Goal: Task Accomplishment & Management: Complete application form

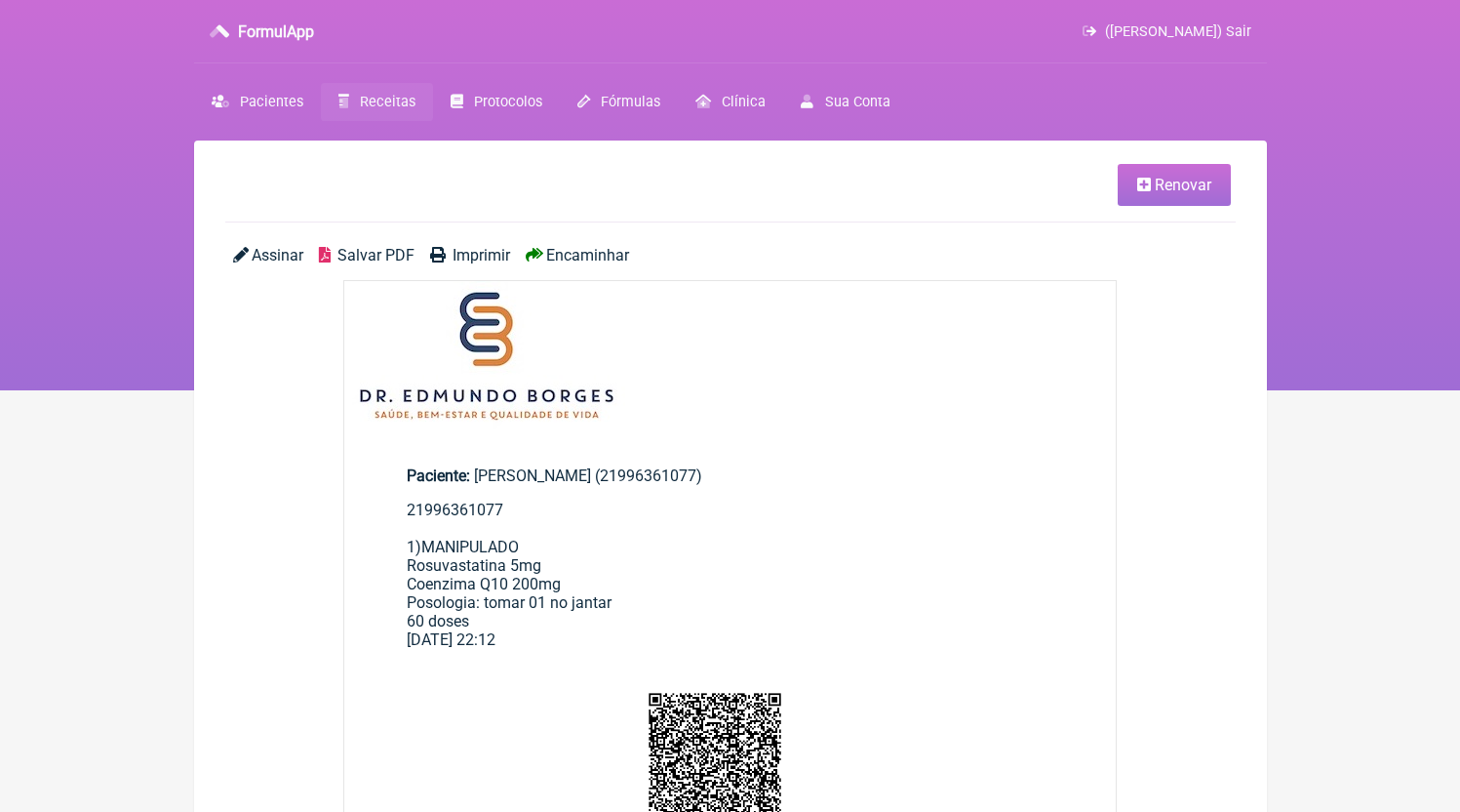
click at [367, 115] on link "Receitas" at bounding box center [377, 102] width 113 height 39
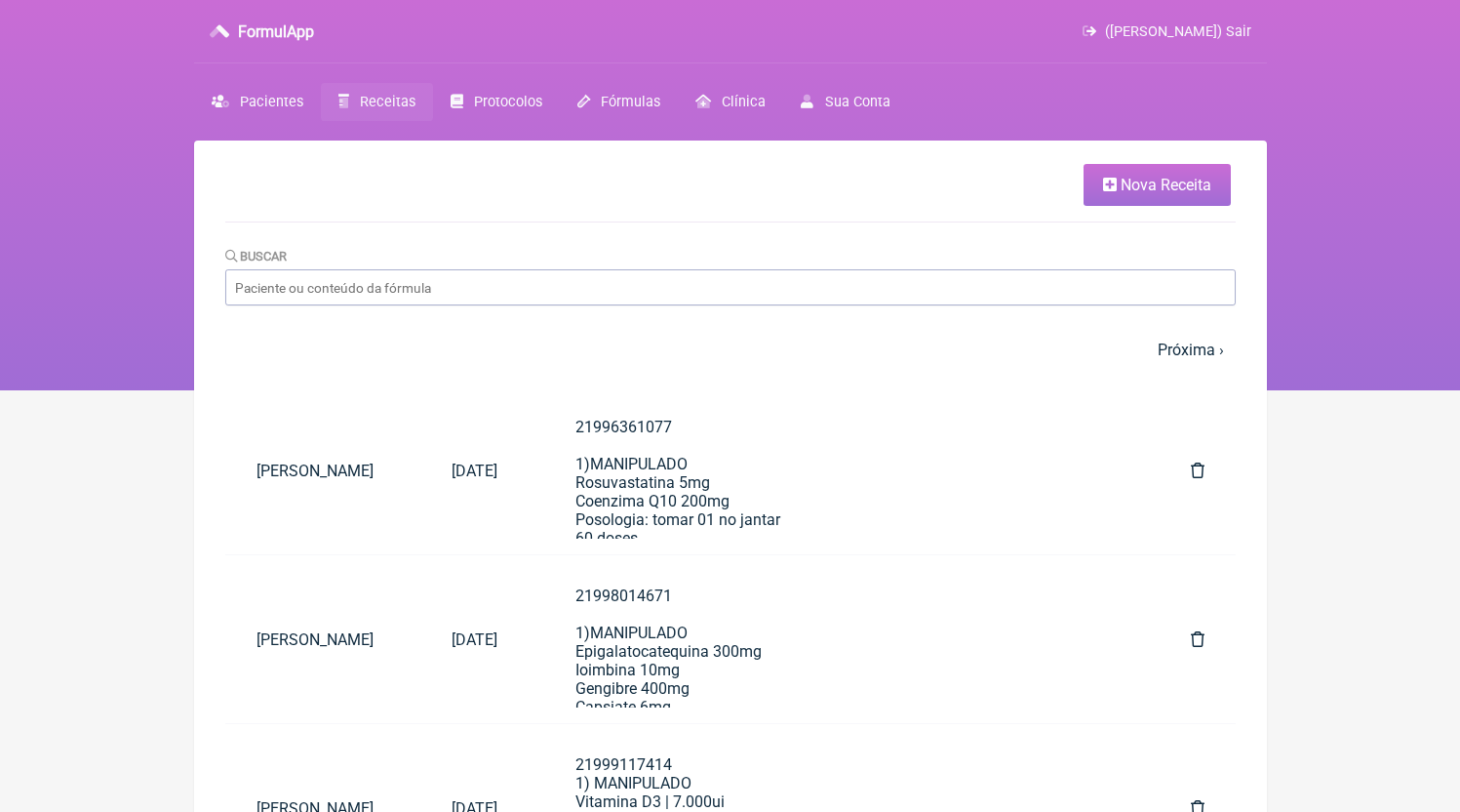
click at [1180, 170] on link "Nova Receita" at bounding box center [1157, 185] width 147 height 41
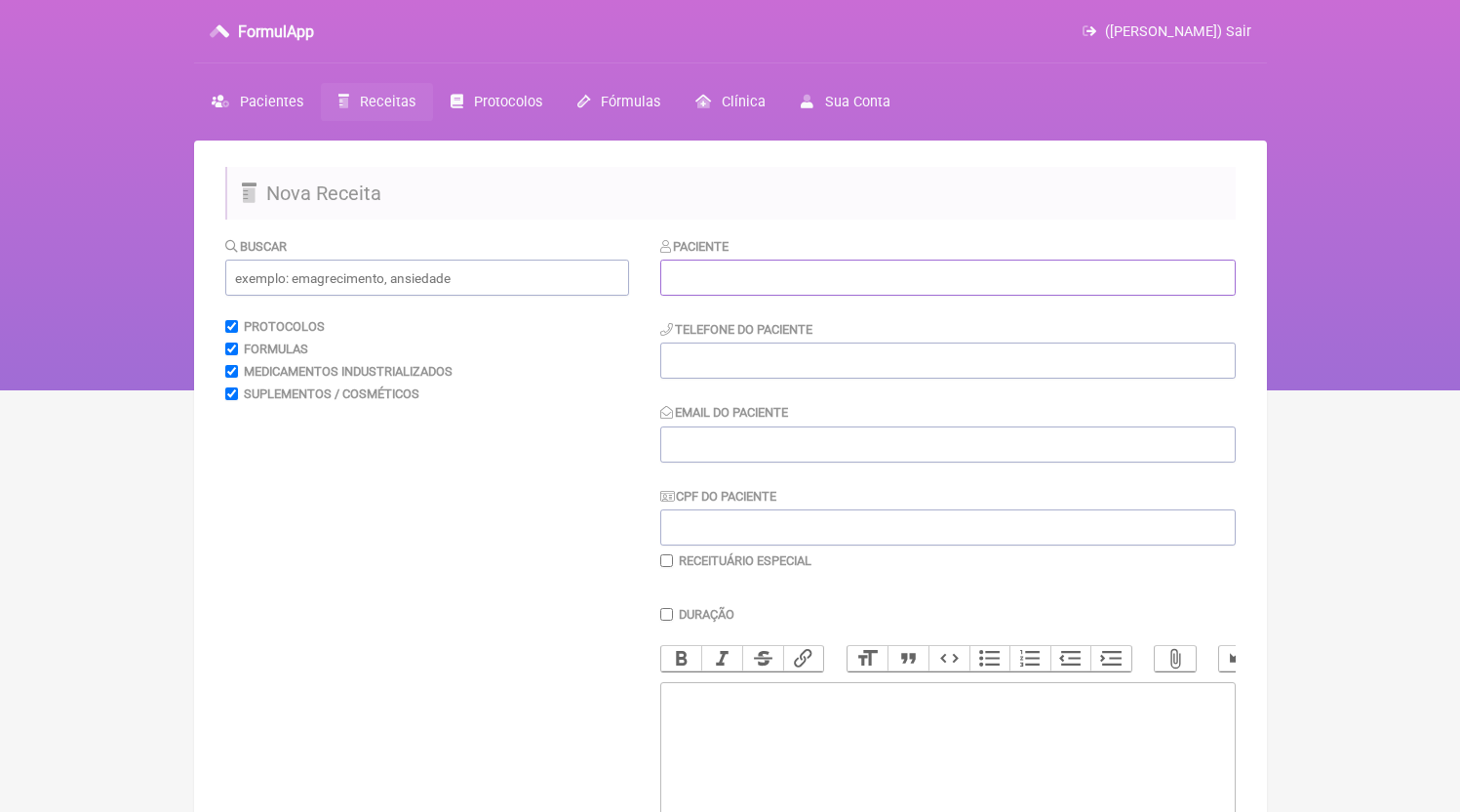
click at [791, 268] on input "text" at bounding box center [948, 278] width 576 height 37
paste input "[PERSON_NAME]"
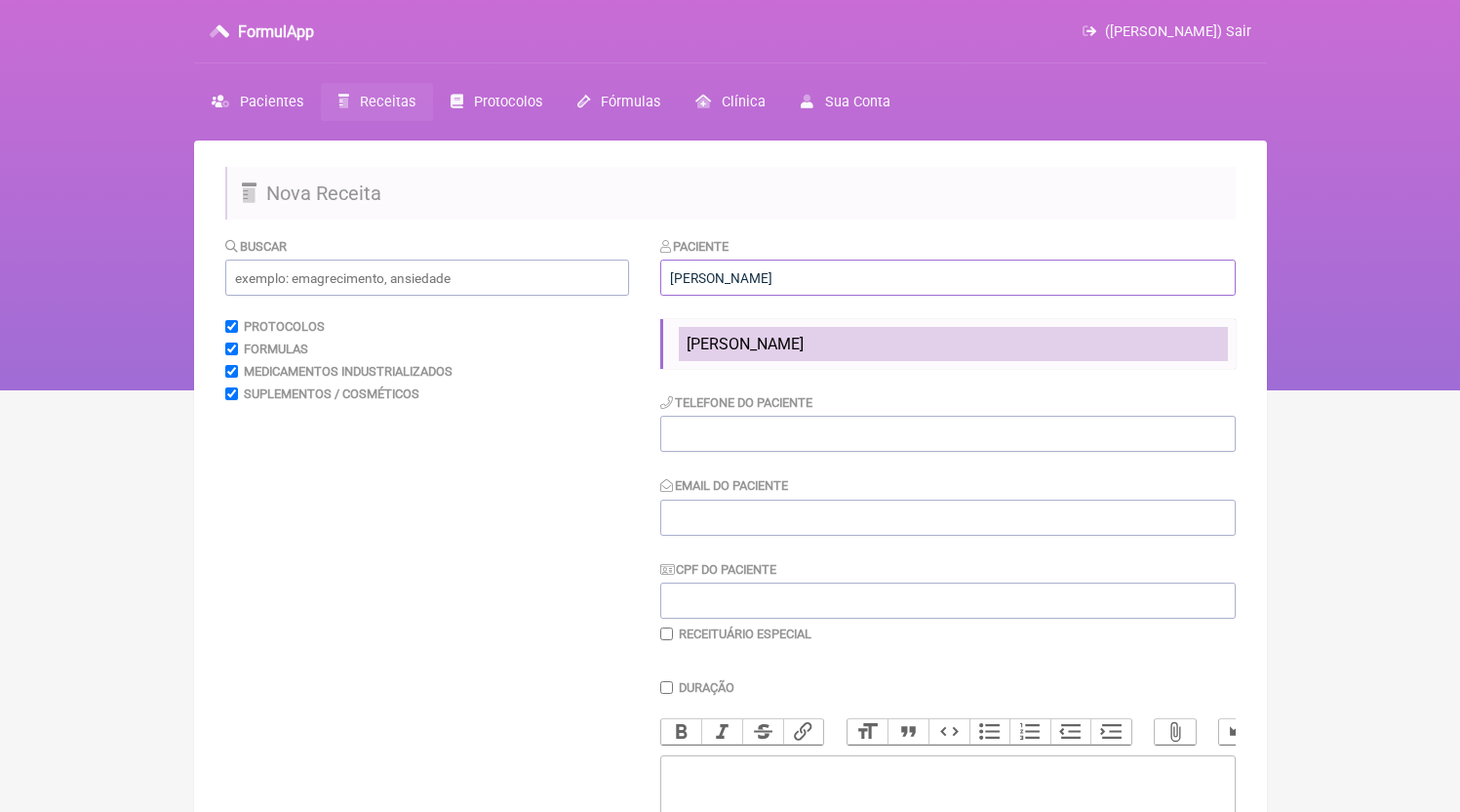
type input "[PERSON_NAME]"
click at [766, 340] on span "[PERSON_NAME]" at bounding box center [745, 344] width 117 height 19
type input "21987792990"
type input "[EMAIL_ADDRESS][DOMAIN_NAME]"
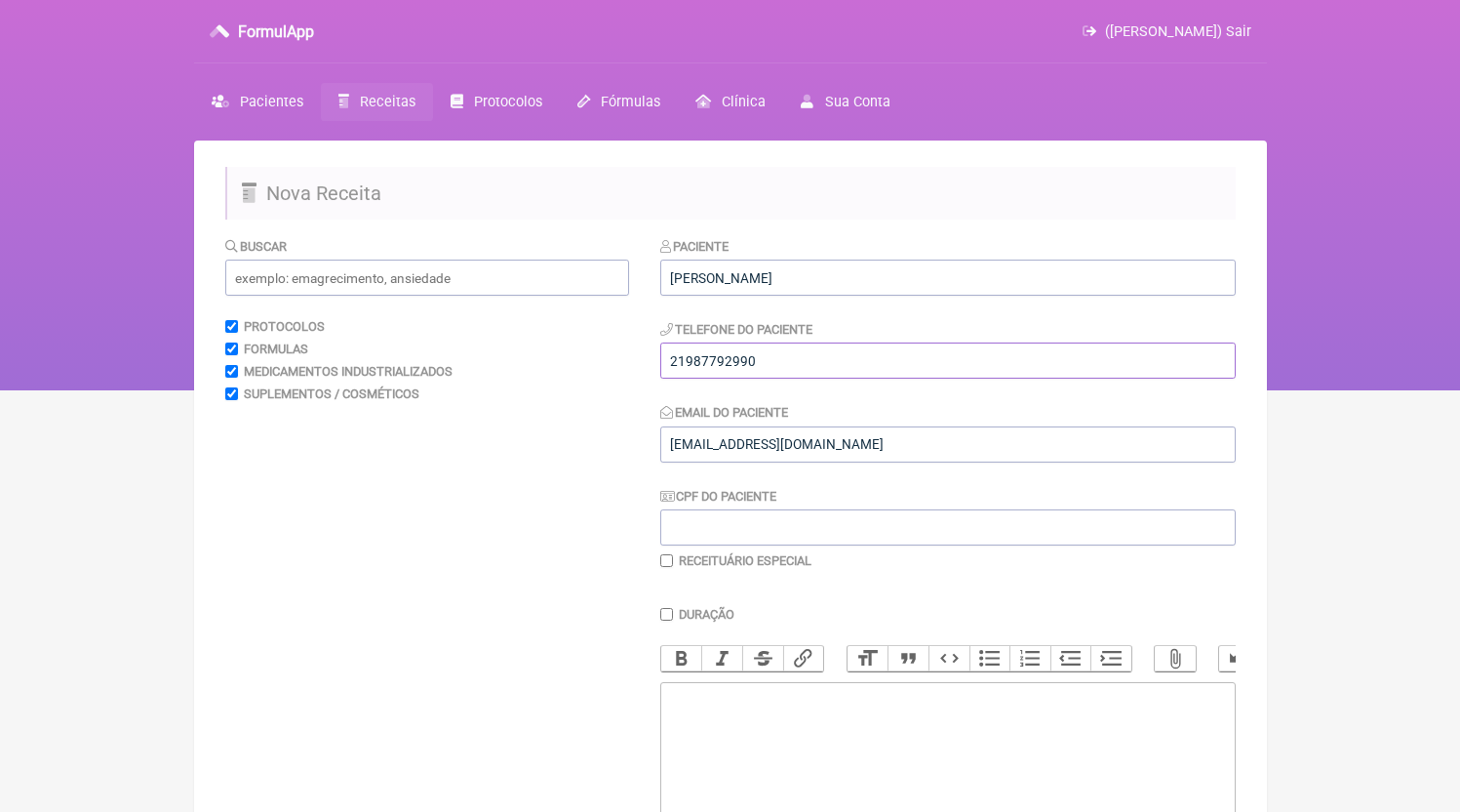
click at [786, 365] on input "21987792990" at bounding box center [948, 361] width 576 height 37
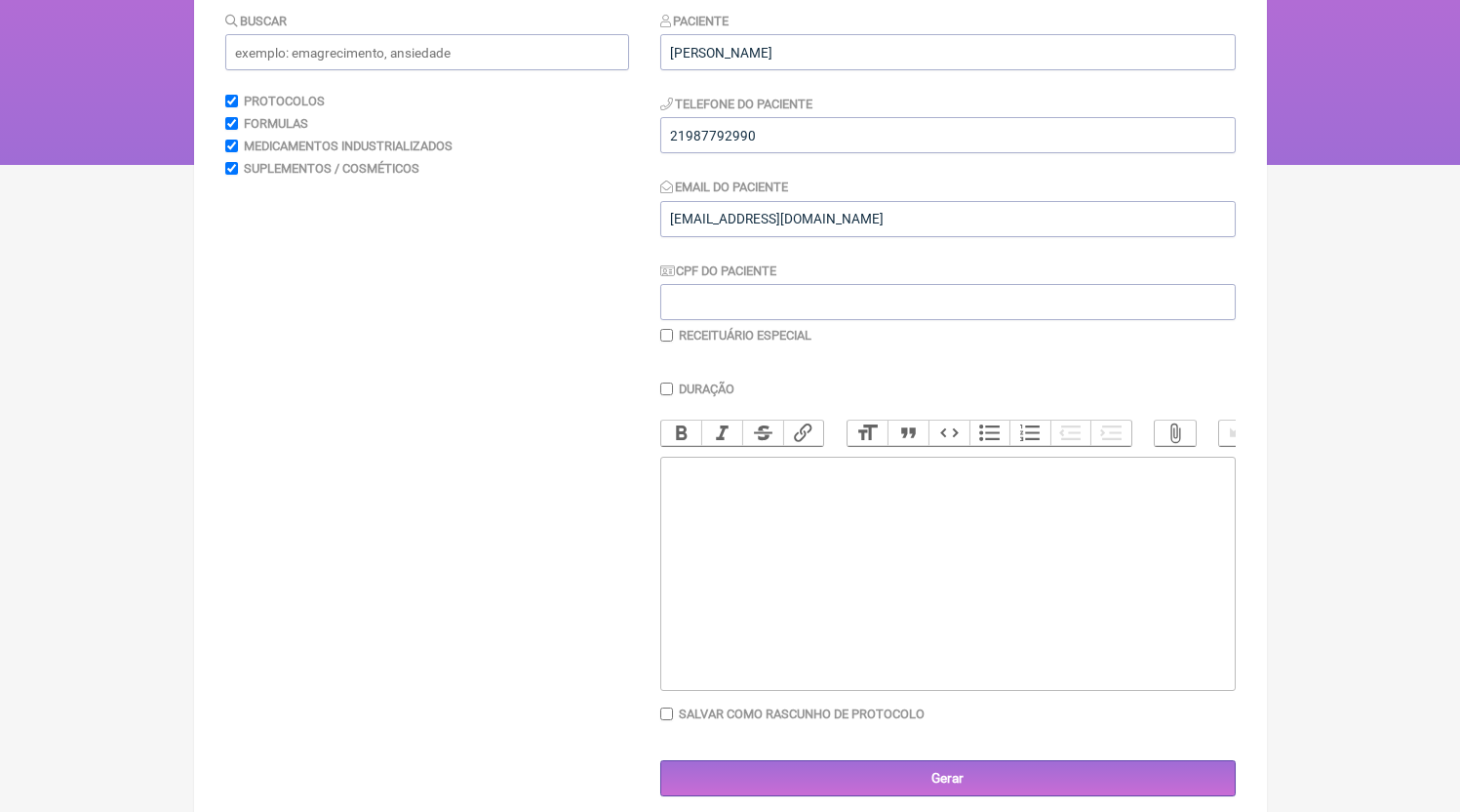
paste trix-editor "<div>21987792990</div>"
click at [831, 519] on trix-editor at bounding box center [948, 573] width 576 height 234
paste trix-editor "<div>21987792990<br><br>1)MANIPULADO<br>HMB 1,5g<br>Posologia: tomar 01 dose 12…"
type trix-editor "<div>21987792990<br><br>1)MANIPULADO<br>HMB 1,5g<br>Posologia: tomar 01 dose 12…"
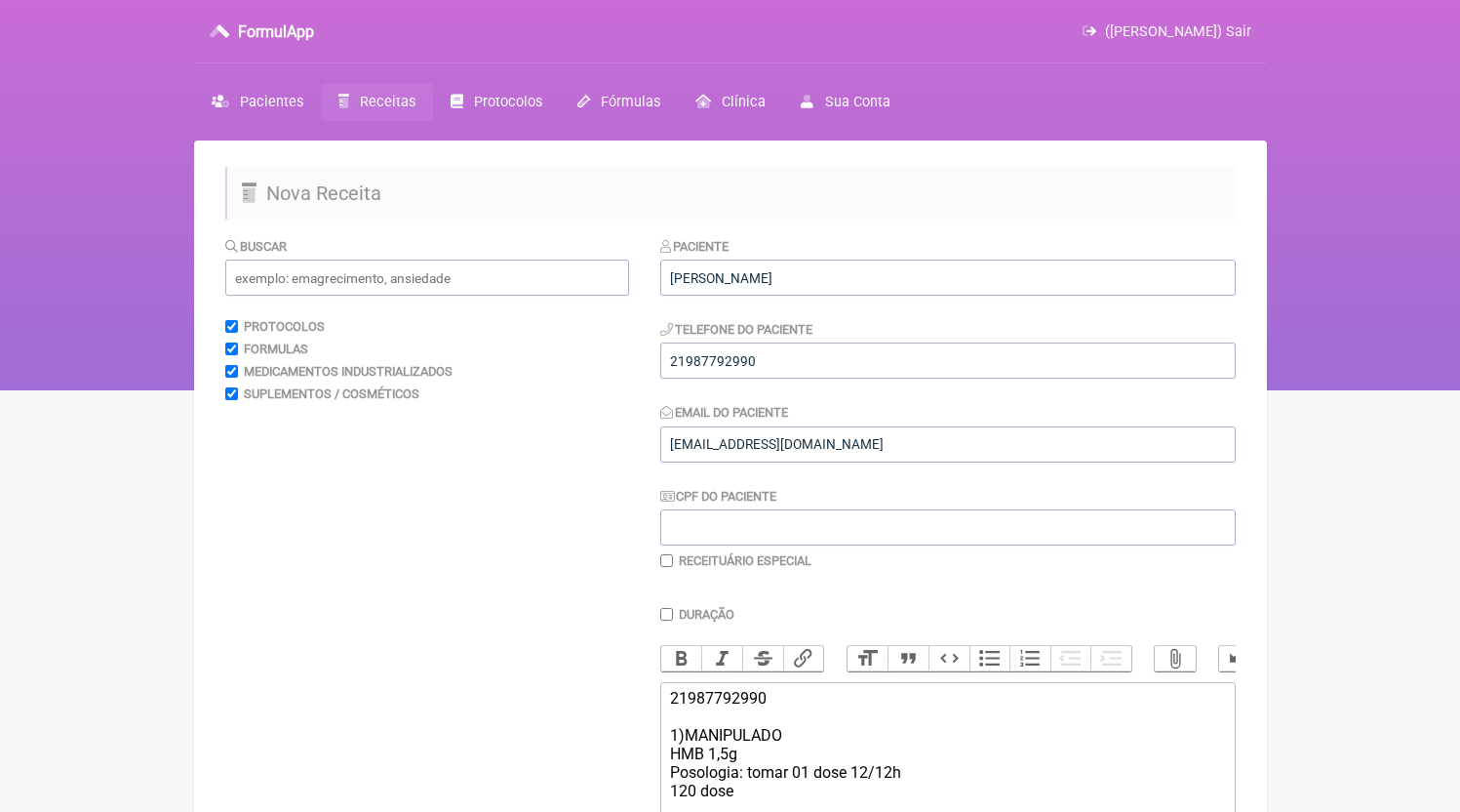
scroll to position [262, 0]
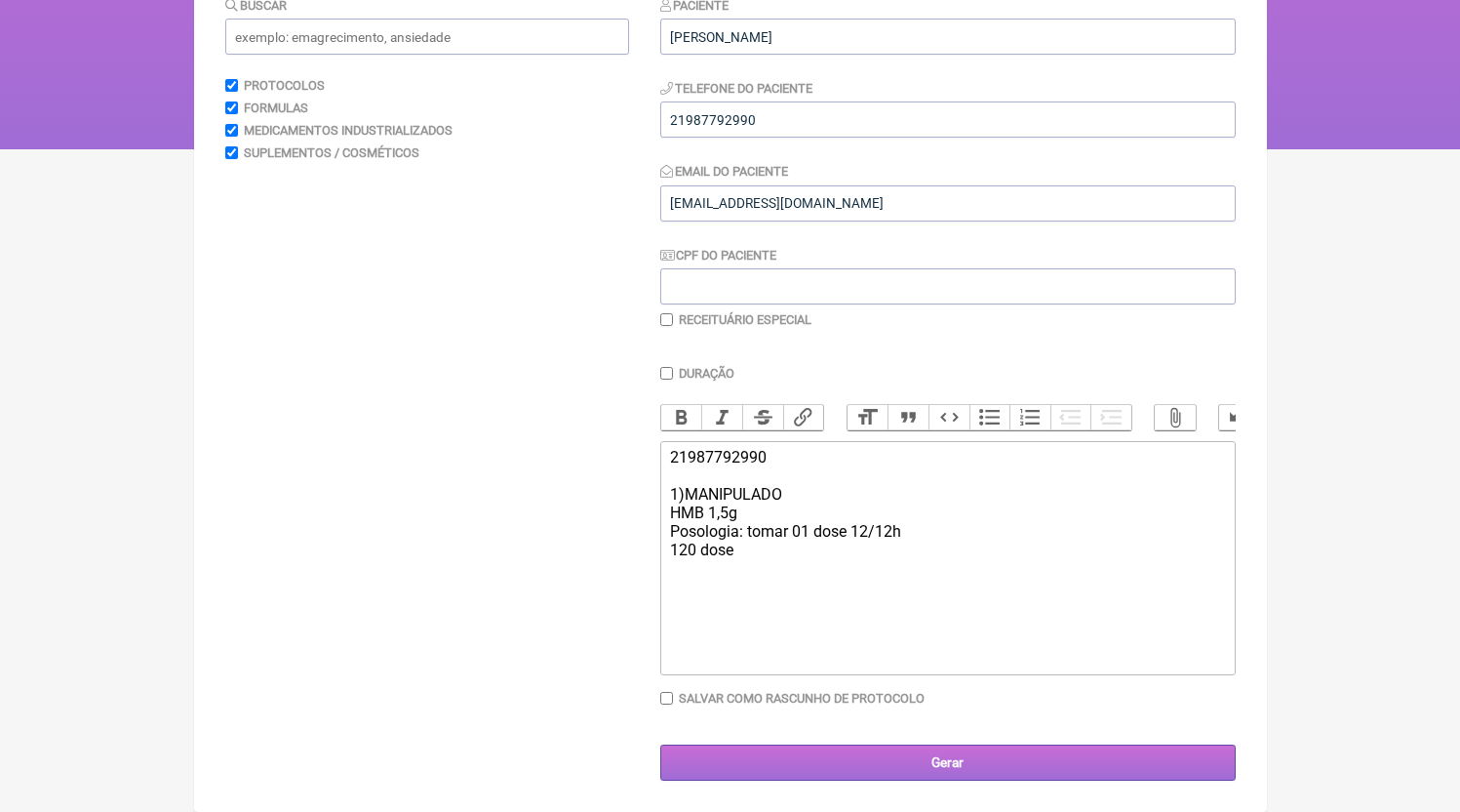
click at [956, 756] on input "Gerar" at bounding box center [948, 762] width 576 height 37
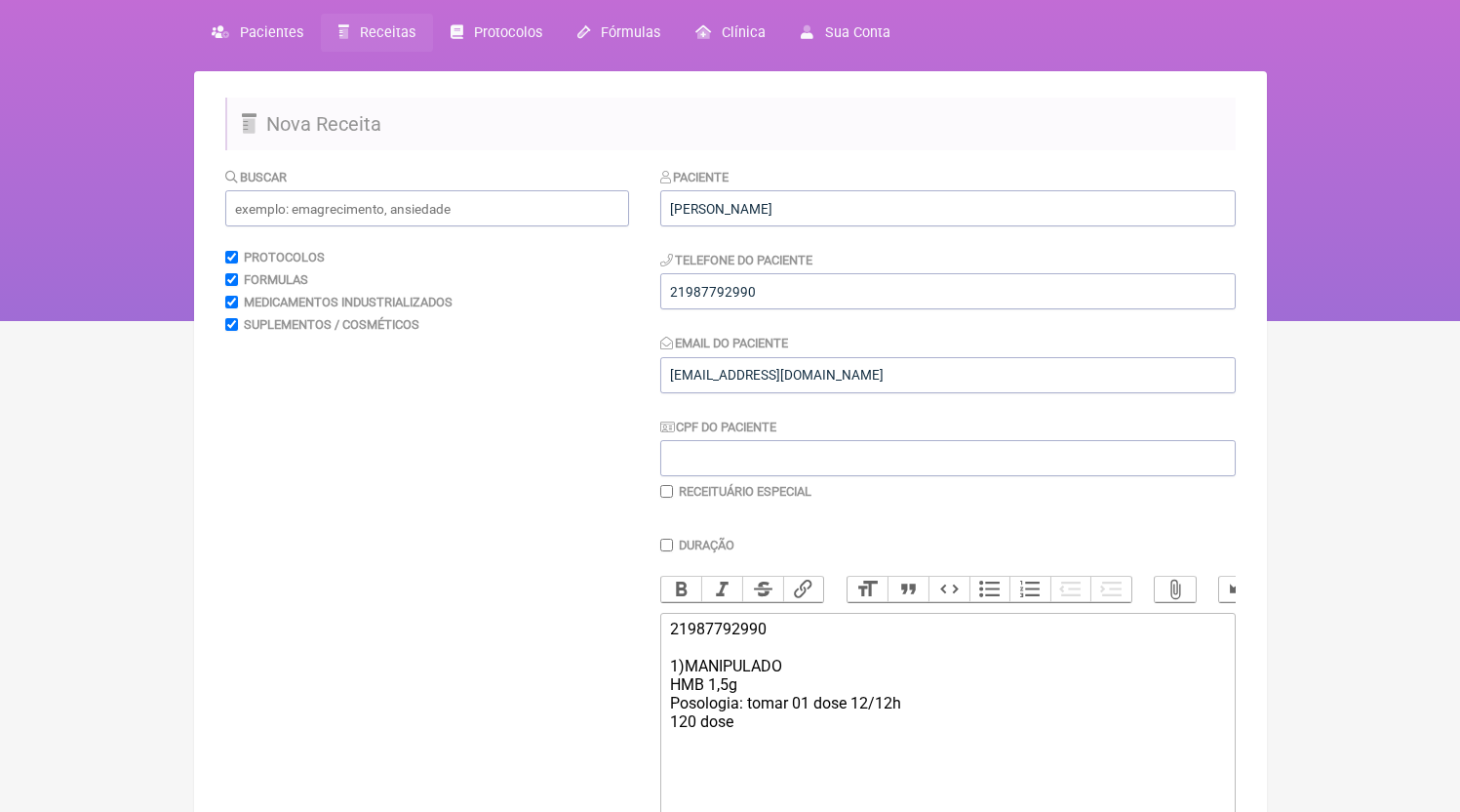
scroll to position [56, 0]
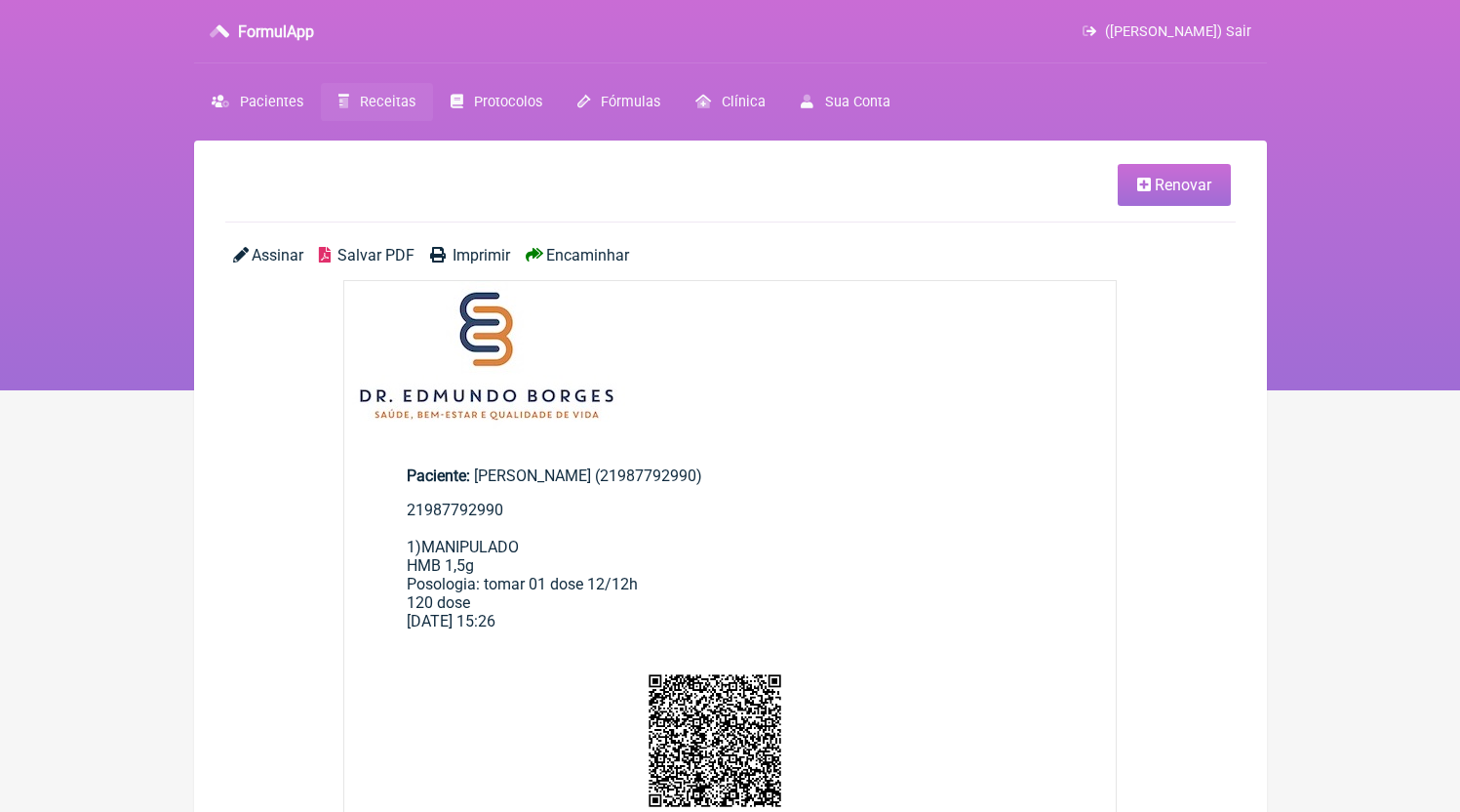
click at [359, 110] on link "Receitas" at bounding box center [377, 102] width 113 height 39
